Goal: Transaction & Acquisition: Obtain resource

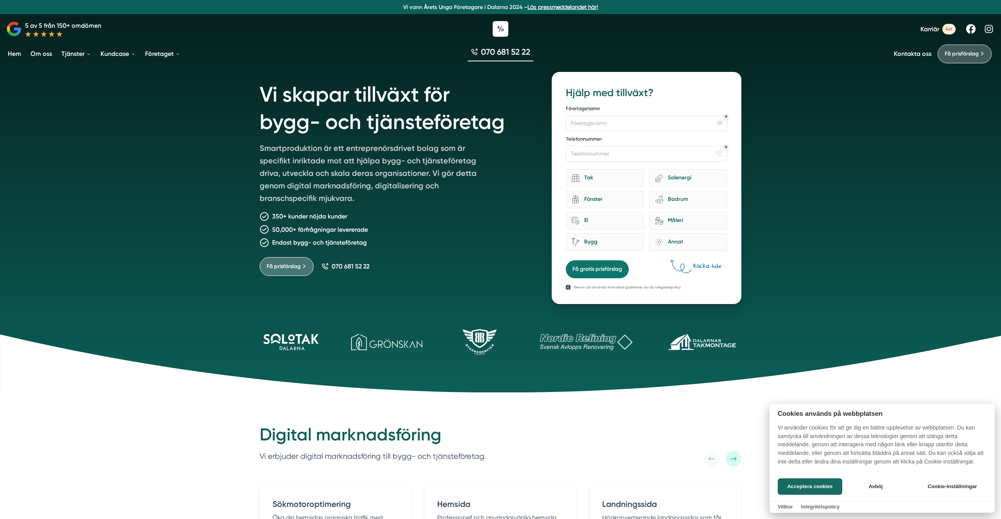
drag, startPoint x: 55, startPoint y: 56, endPoint x: 45, endPoint y: 56, distance: 10.2
click at [54, 56] on div at bounding box center [500, 259] width 1001 height 519
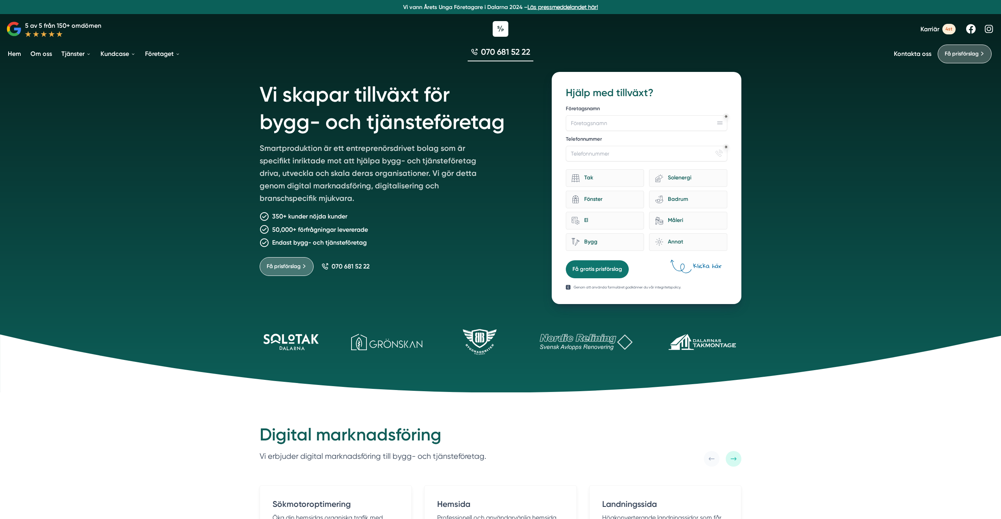
click at [45, 56] on link "Om oss" at bounding box center [41, 54] width 25 height 20
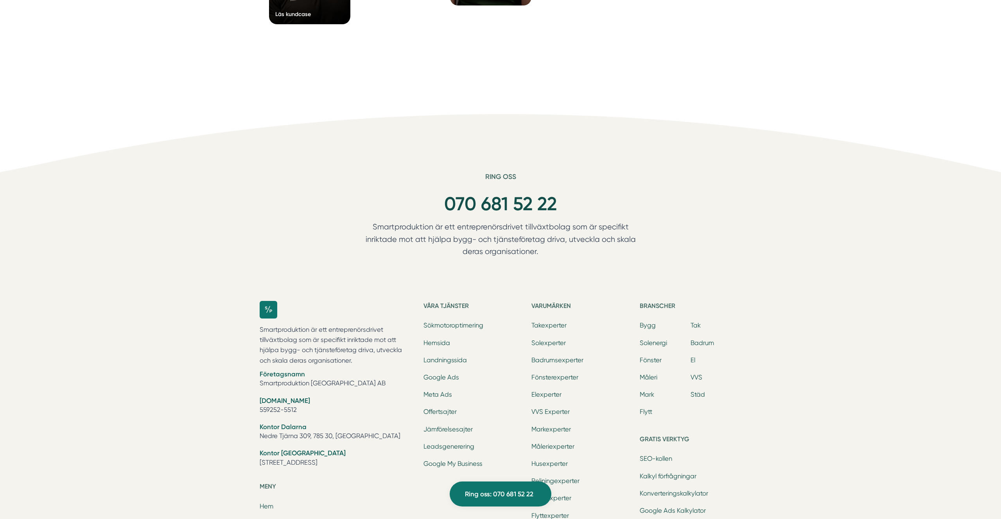
scroll to position [2398, 0]
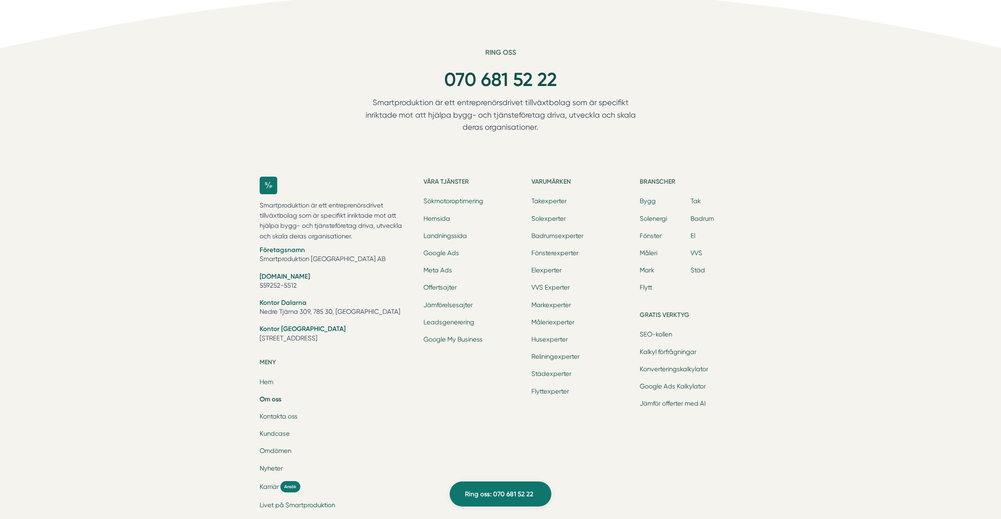
click at [445, 257] on li "Google Ads" at bounding box center [474, 254] width 102 height 11
click at [444, 254] on link "Google Ads" at bounding box center [441, 252] width 36 height 7
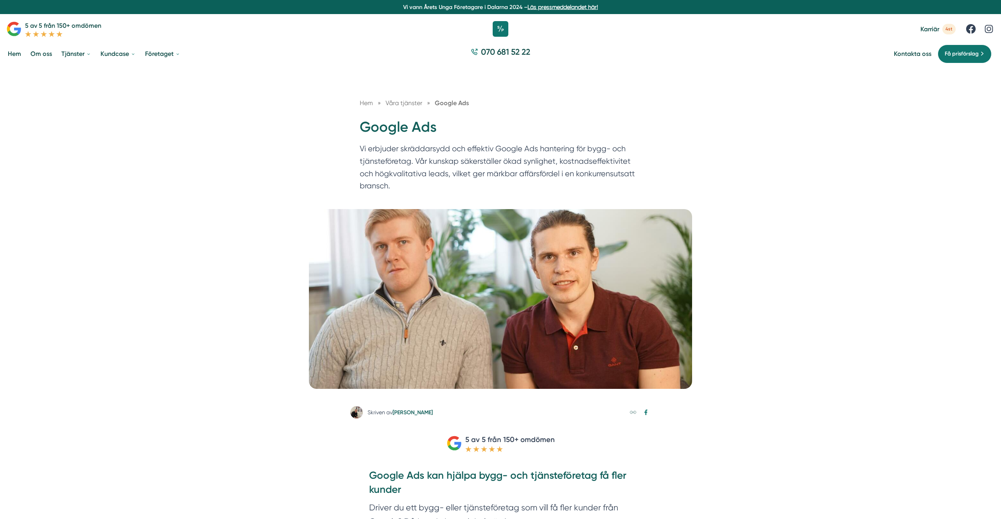
click at [20, 50] on link "Hem" at bounding box center [14, 54] width 16 height 20
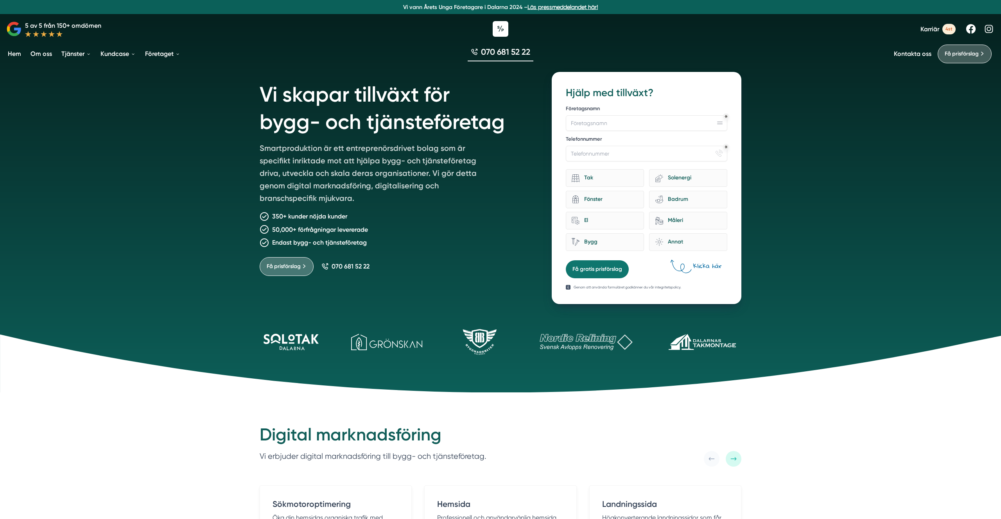
click at [343, 117] on h1 "Vi skapar tillväxt för bygg- och tjänsteföretag" at bounding box center [396, 107] width 273 height 70
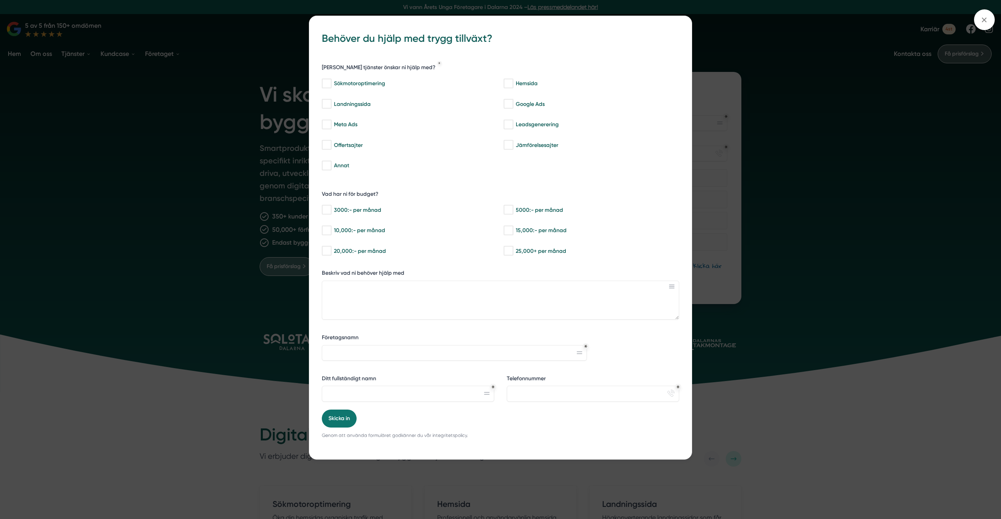
click at [175, 196] on div "bbc9b822-b2c6-488a-ab3e-9a2d59e49c7c Behöver du hjälp med trygg tillväxt? Vilka…" at bounding box center [500, 259] width 1001 height 519
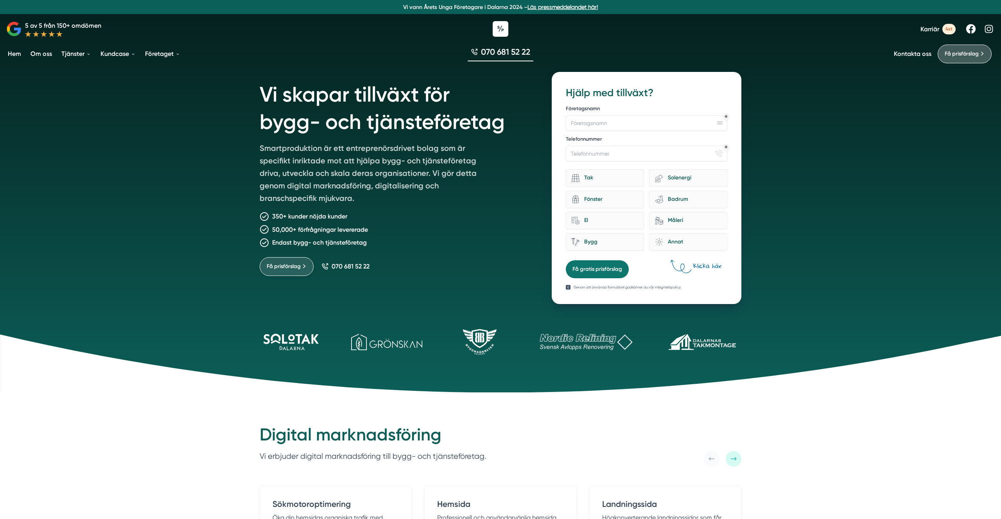
click at [303, 268] on link "Få prisförslag" at bounding box center [287, 266] width 54 height 19
